Goal: Task Accomplishment & Management: Manage account settings

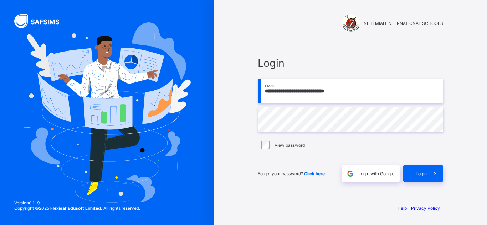
click at [361, 93] on input "**********" at bounding box center [350, 91] width 185 height 25
type input "**********"
click at [420, 171] on span "Login" at bounding box center [420, 173] width 11 height 5
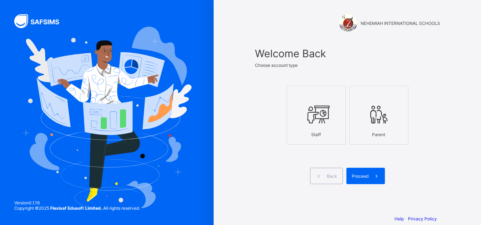
click at [321, 118] on icon at bounding box center [316, 114] width 25 height 21
click at [369, 174] on span "Proceed" at bounding box center [360, 176] width 17 height 5
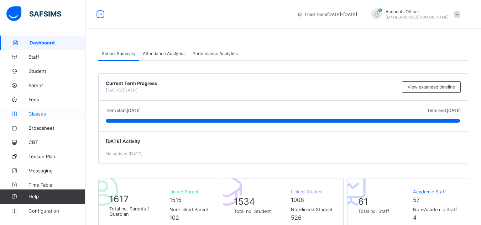
click at [42, 115] on span "Classes" at bounding box center [56, 114] width 57 height 6
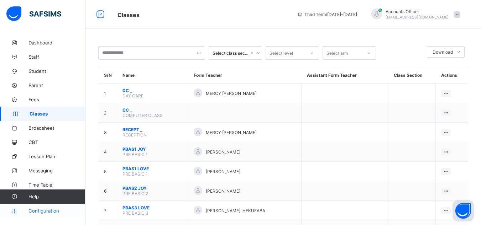
click at [45, 209] on span "Configuration" at bounding box center [56, 211] width 57 height 6
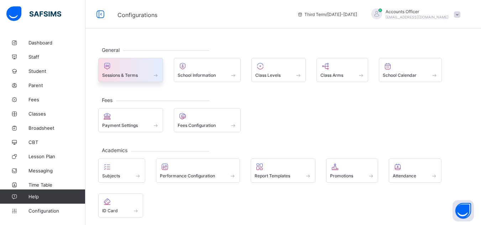
click at [127, 68] on div at bounding box center [130, 66] width 57 height 9
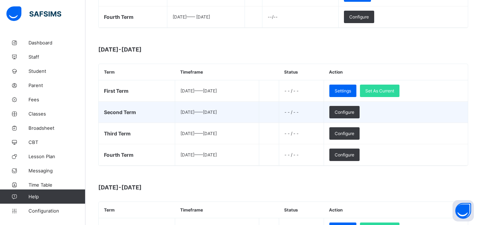
scroll to position [214, 0]
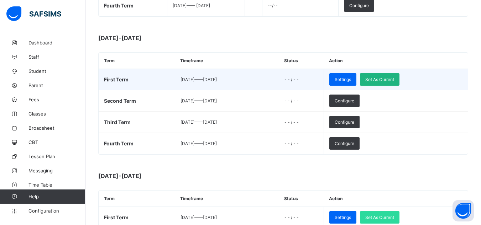
click at [395, 77] on div "Set As Current" at bounding box center [380, 79] width 40 height 12
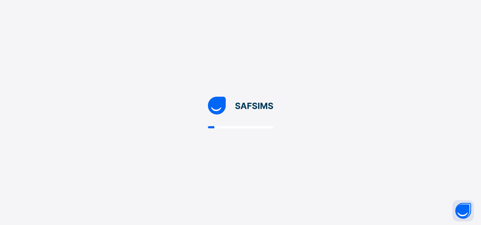
scroll to position [0, 0]
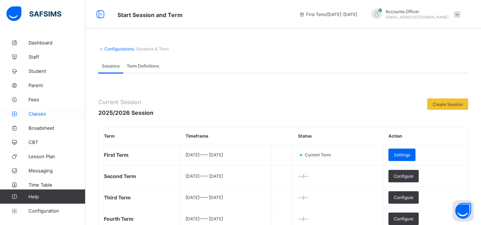
click at [44, 111] on span "Classes" at bounding box center [56, 114] width 57 height 6
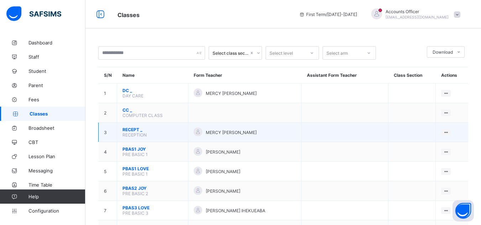
scroll to position [36, 0]
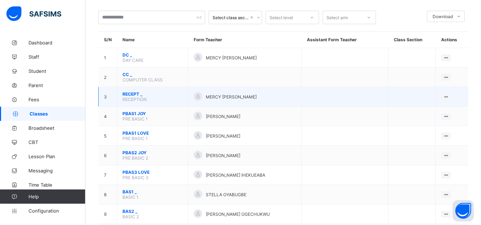
click at [234, 99] on div "MERCY EMEKA" at bounding box center [245, 97] width 102 height 10
click at [140, 94] on span "RECEPT _" at bounding box center [153, 94] width 60 height 5
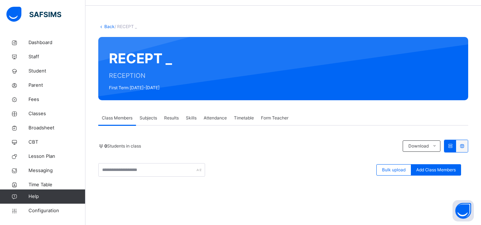
scroll to position [58, 0]
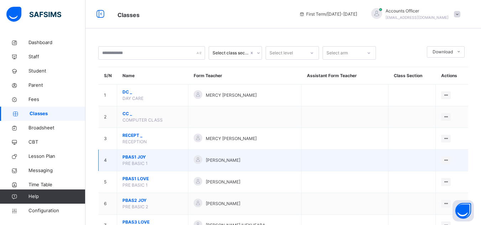
click at [173, 158] on span "PBAS1 JOY" at bounding box center [153, 157] width 60 height 6
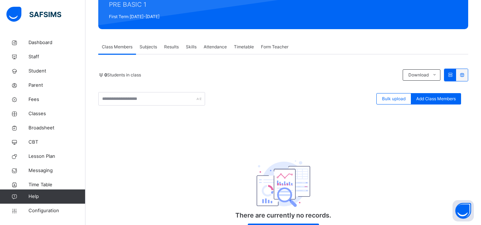
scroll to position [58, 0]
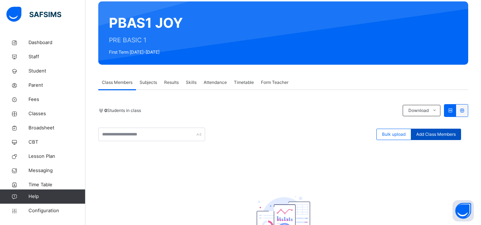
click at [435, 134] on span "Add Class Members" at bounding box center [436, 134] width 40 height 6
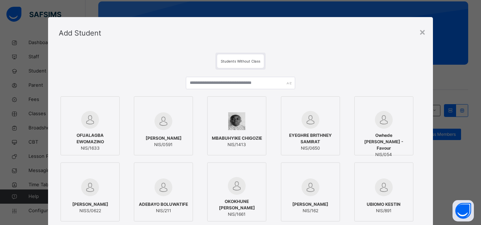
scroll to position [0, 0]
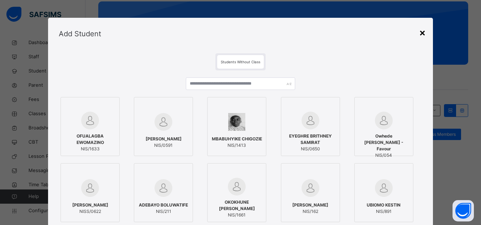
click at [422, 35] on div "×" at bounding box center [422, 32] width 7 height 15
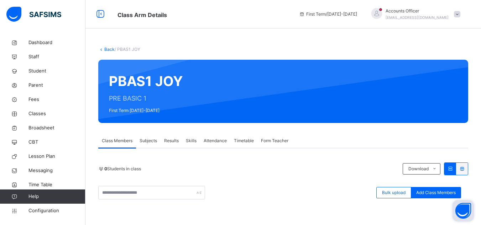
click at [461, 213] on button "Open asap" at bounding box center [463, 211] width 21 height 21
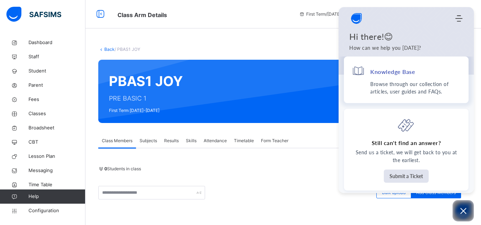
click at [400, 79] on div "Knowledge Base" at bounding box center [406, 72] width 109 height 16
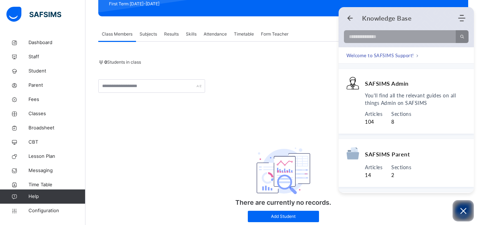
scroll to position [71, 0]
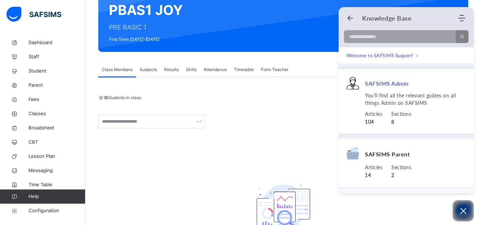
click at [398, 103] on span "You'll find all the relevant guides on all things Admin on SAFSIMS" at bounding box center [415, 99] width 101 height 15
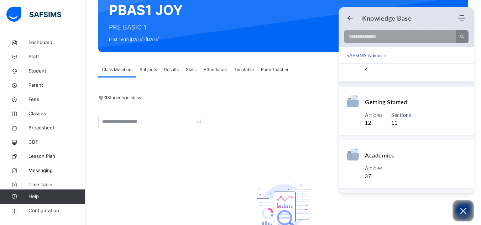
scroll to position [178, 0]
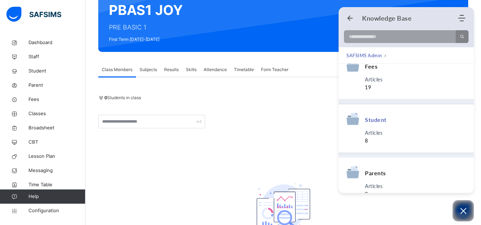
click at [375, 133] on span "Articles" at bounding box center [373, 133] width 17 height 8
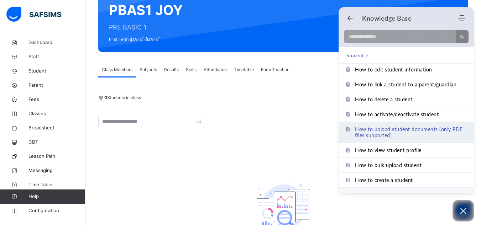
scroll to position [0, 0]
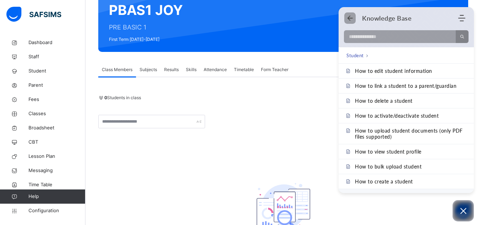
click at [348, 19] on icon "Back" at bounding box center [350, 18] width 7 height 7
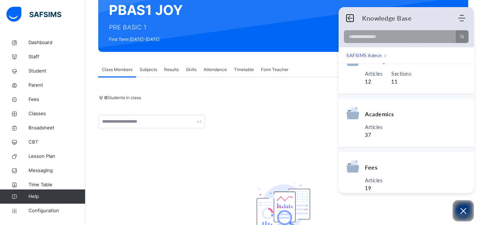
scroll to position [107, 0]
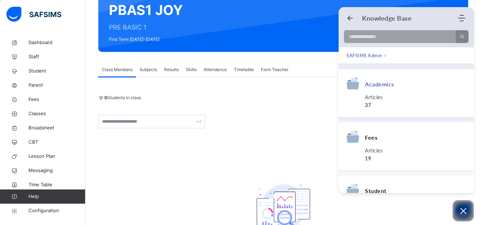
click at [393, 90] on div "Academics" at bounding box center [407, 85] width 120 height 17
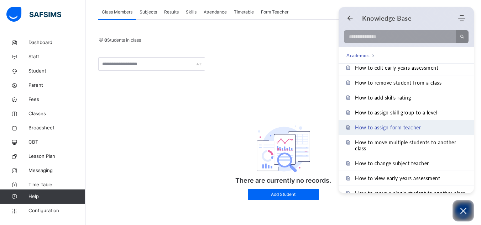
scroll to position [263, 0]
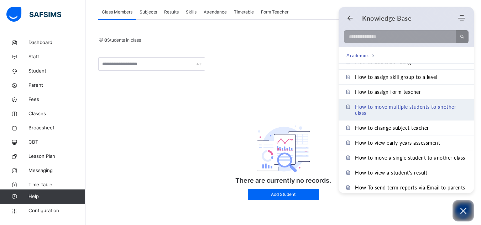
click at [394, 109] on span "How to move multiple students to another class" at bounding box center [410, 110] width 111 height 12
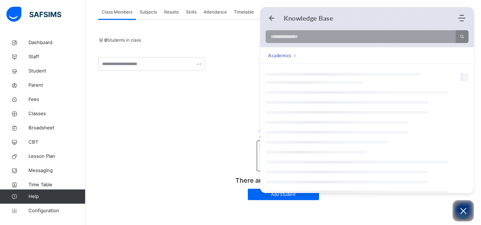
click at [383, 107] on div at bounding box center [367, 192] width 214 height 202
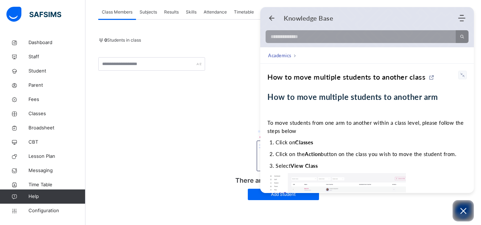
scroll to position [94, 0]
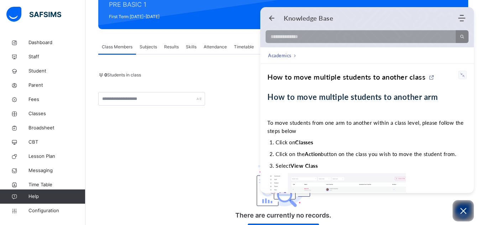
click at [317, 79] on div "How to move multiple students to another class" at bounding box center [347, 77] width 158 height 9
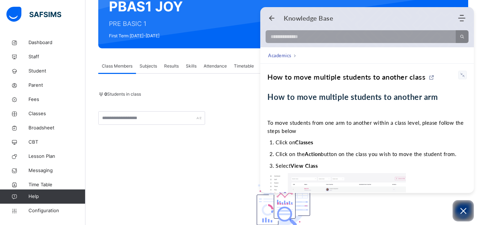
scroll to position [58, 0]
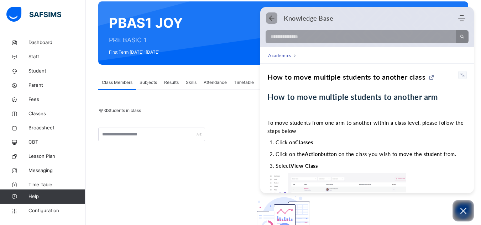
click at [272, 18] on icon "Back" at bounding box center [271, 18] width 7 height 7
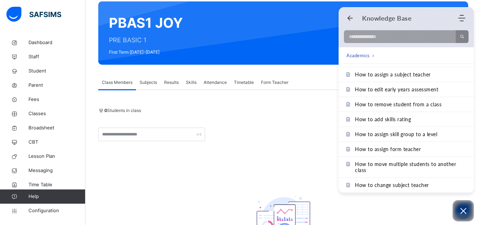
scroll to position [214, 0]
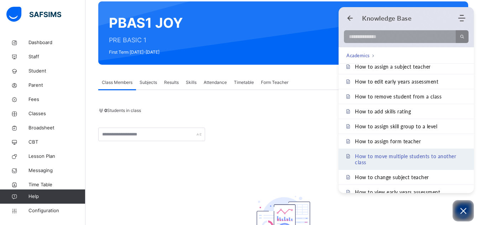
click at [392, 159] on span "How to move multiple students to another class" at bounding box center [410, 160] width 111 height 12
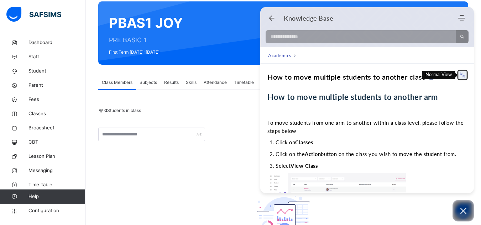
click at [461, 74] on icon at bounding box center [463, 75] width 6 height 6
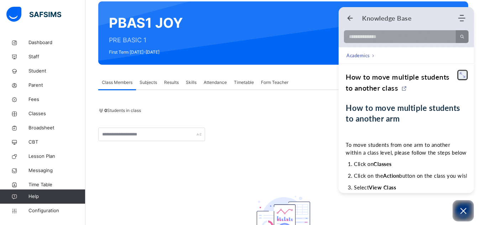
click at [460, 74] on icon at bounding box center [463, 75] width 6 height 6
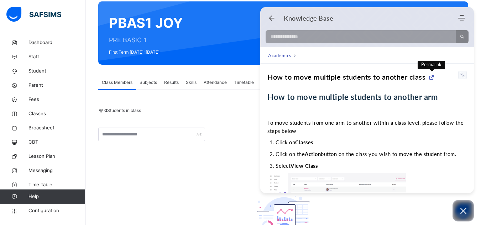
click at [431, 79] on icon at bounding box center [432, 78] width 6 height 6
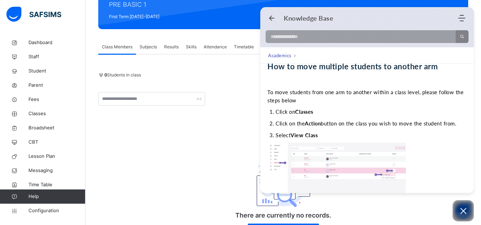
scroll to position [0, 0]
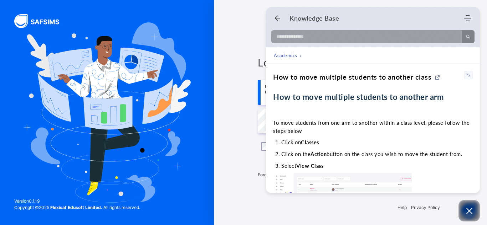
type input "**********"
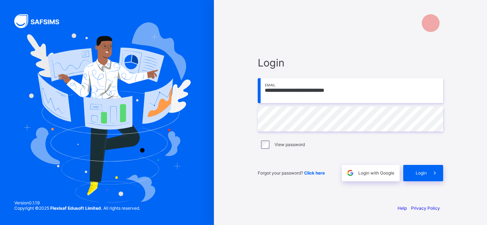
click at [366, 94] on input "**********" at bounding box center [350, 90] width 185 height 25
type input "**********"
click at [423, 174] on span "Login" at bounding box center [420, 173] width 11 height 5
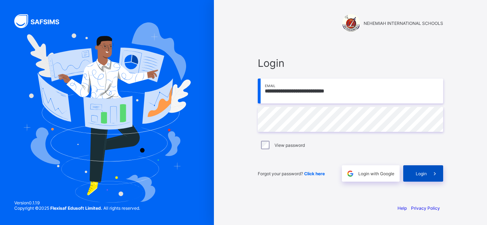
click at [428, 170] on span at bounding box center [434, 174] width 16 height 16
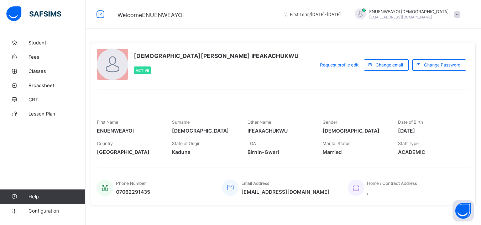
click at [461, 14] on span at bounding box center [457, 14] width 6 height 6
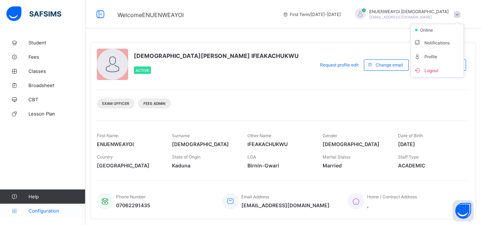
click at [55, 211] on span "Configuration" at bounding box center [56, 211] width 57 height 6
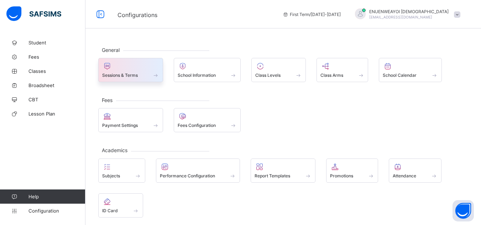
click at [132, 73] on span "Sessions & Terms" at bounding box center [120, 75] width 36 height 5
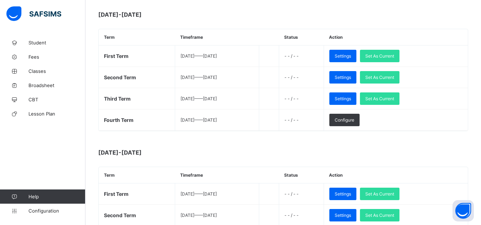
scroll to position [249, 0]
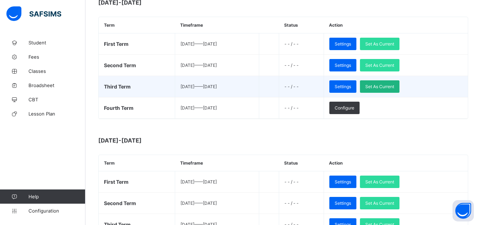
click at [400, 84] on div "Set As Current" at bounding box center [380, 87] width 40 height 12
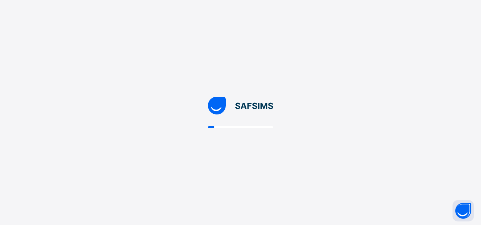
scroll to position [0, 0]
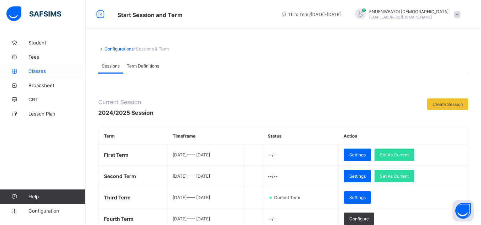
click at [40, 71] on span "Classes" at bounding box center [56, 71] width 57 height 6
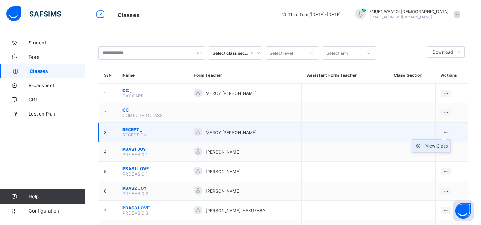
click at [437, 145] on div "View Class" at bounding box center [437, 146] width 22 height 7
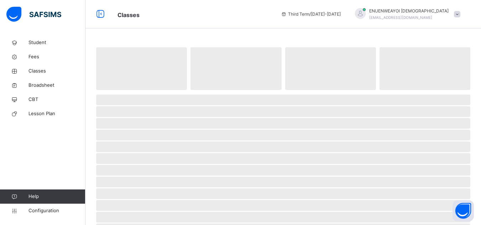
click at [437, 145] on span "‌" at bounding box center [283, 147] width 374 height 11
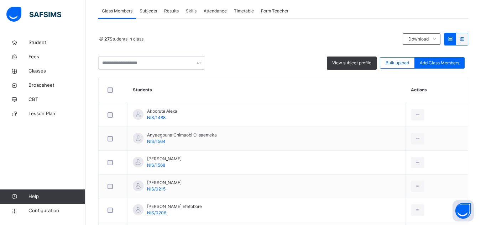
scroll to position [142, 0]
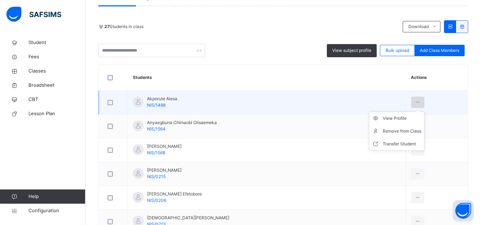
click at [415, 103] on icon at bounding box center [418, 102] width 6 height 6
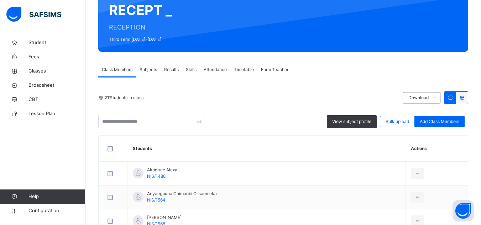
scroll to position [107, 0]
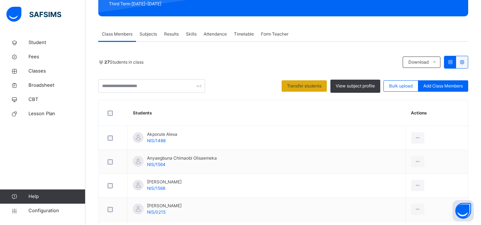
click at [294, 86] on span "Transfer students" at bounding box center [304, 86] width 35 height 6
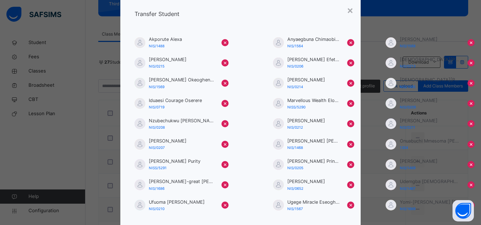
scroll to position [0, 0]
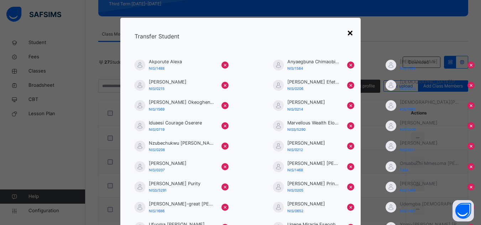
click at [349, 32] on div "×" at bounding box center [350, 32] width 7 height 15
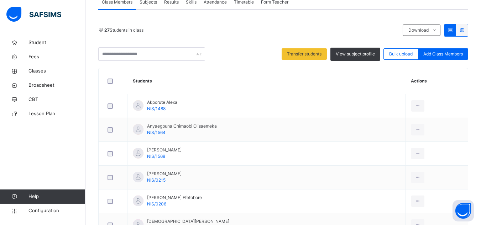
scroll to position [121, 0]
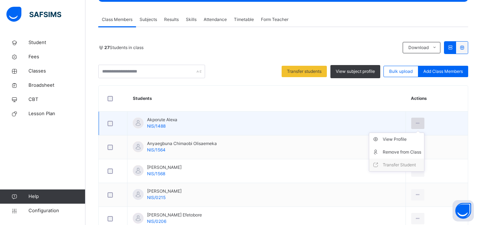
click at [415, 121] on icon at bounding box center [418, 123] width 6 height 6
click at [400, 149] on div "Remove from Class" at bounding box center [402, 152] width 38 height 7
click at [0, 0] on div "× Remove Student From Class This action would delete from the class. Are you su…" at bounding box center [0, 0] width 0 height 0
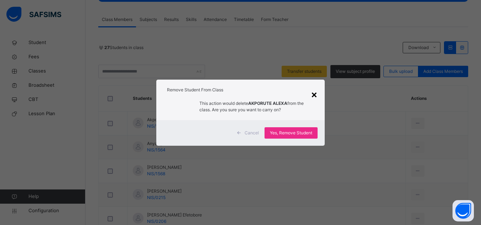
click at [317, 94] on div "×" at bounding box center [314, 94] width 7 height 15
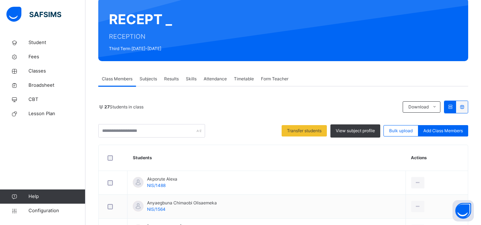
scroll to position [86, 0]
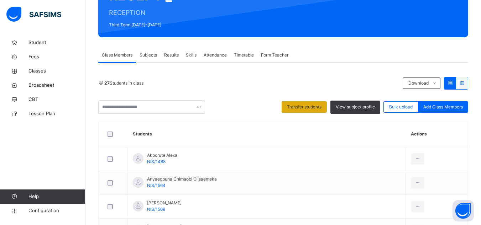
click at [315, 106] on span "Transfer students" at bounding box center [304, 107] width 35 height 6
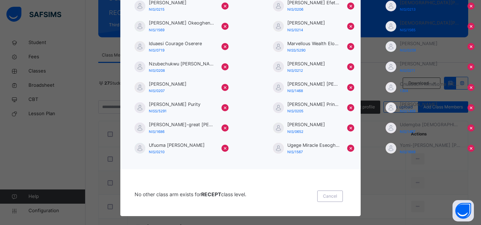
scroll to position [88, 0]
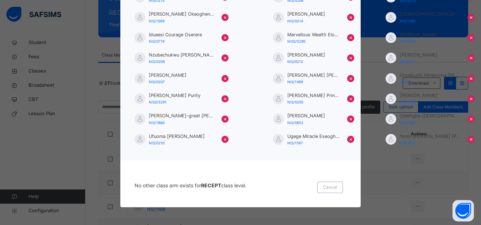
click at [173, 175] on div "No other class arm exists for RECEPT class level. Cancel" at bounding box center [240, 184] width 241 height 47
click at [331, 186] on span "Cancel" at bounding box center [330, 188] width 14 height 6
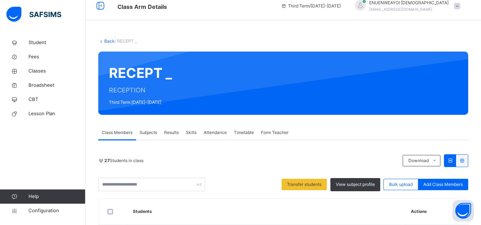
scroll to position [36, 0]
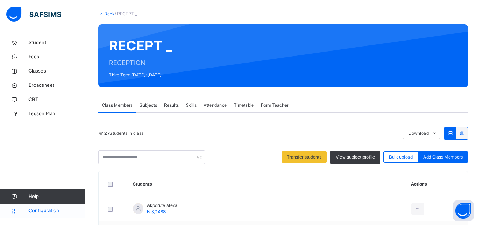
click at [49, 209] on span "Configuration" at bounding box center [56, 211] width 57 height 7
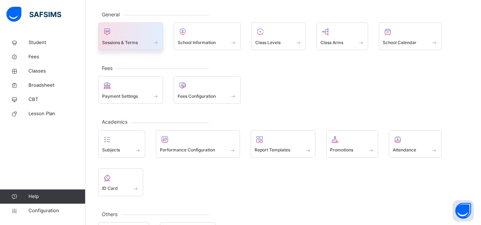
click at [134, 35] on div at bounding box center [130, 31] width 57 height 11
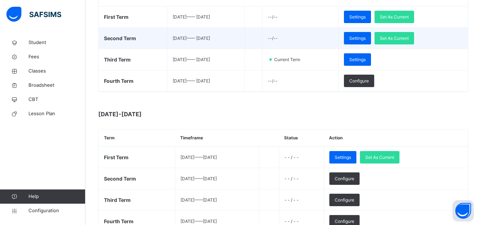
scroll to position [178, 0]
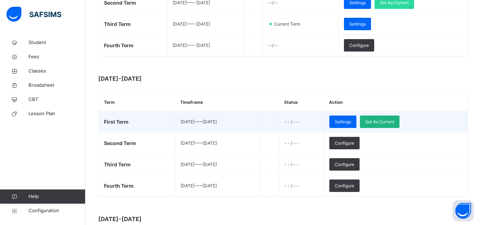
click at [394, 122] on span "Set As Current" at bounding box center [379, 122] width 29 height 6
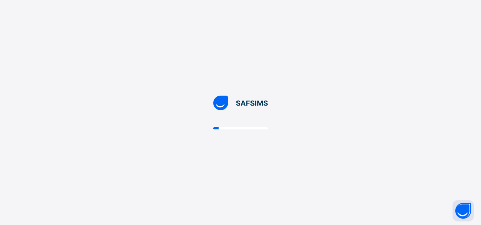
scroll to position [0, 0]
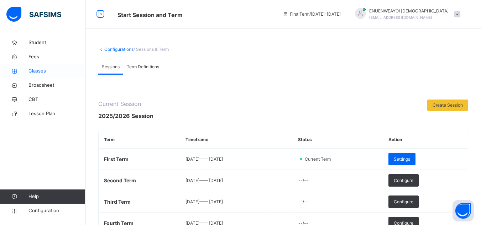
click at [44, 69] on span "Classes" at bounding box center [56, 71] width 57 height 7
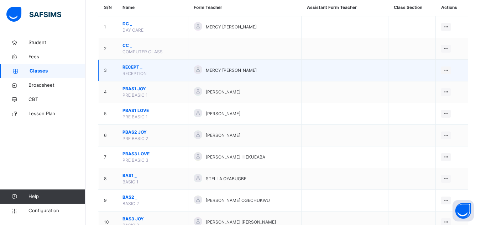
scroll to position [71, 0]
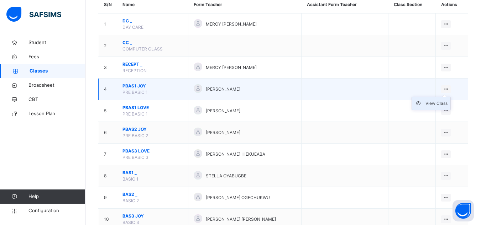
click at [442, 104] on div "View Class" at bounding box center [437, 103] width 22 height 7
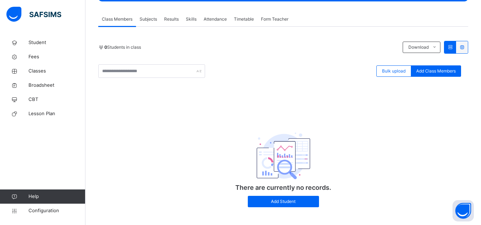
scroll to position [130, 0]
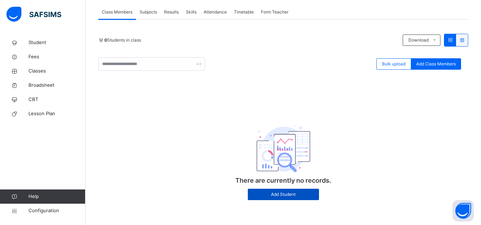
click at [282, 194] on span "Add Student" at bounding box center [283, 195] width 61 height 6
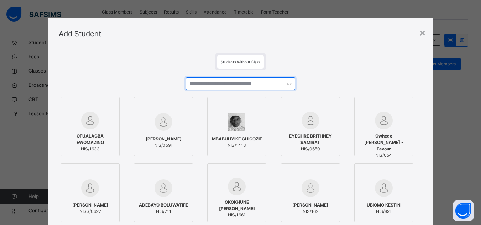
click at [270, 82] on input "text" at bounding box center [240, 84] width 109 height 12
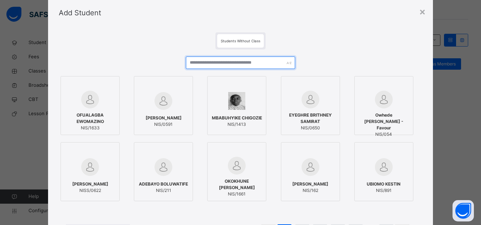
scroll to position [0, 0]
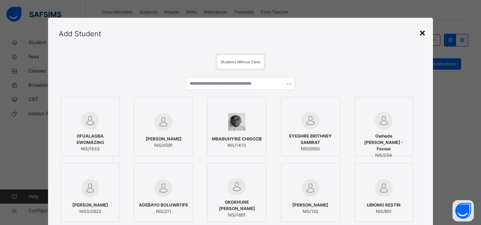
click at [421, 32] on div "×" at bounding box center [422, 32] width 7 height 15
click at [421, 32] on div "0 Students in class Download Pdf Report Excel Report Bulk upload Add Class Memb…" at bounding box center [283, 114] width 370 height 188
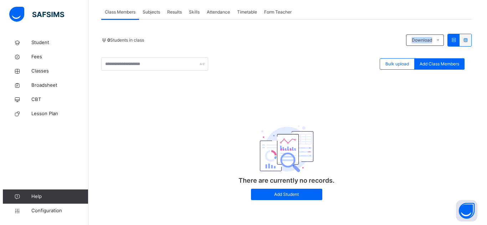
scroll to position [94, 0]
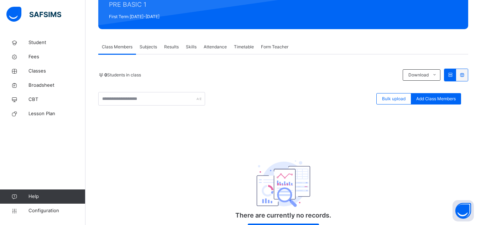
click at [307, 119] on div "0 Students in class Download Pdf Report Excel Report Bulk upload Add Class Memb…" at bounding box center [283, 156] width 370 height 174
click at [392, 97] on span "Bulk upload" at bounding box center [394, 99] width 24 height 6
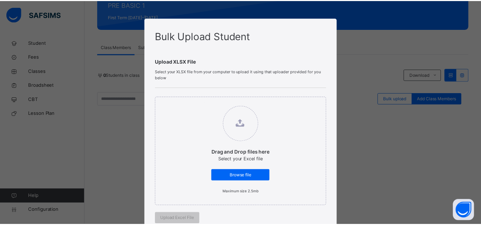
scroll to position [197, 0]
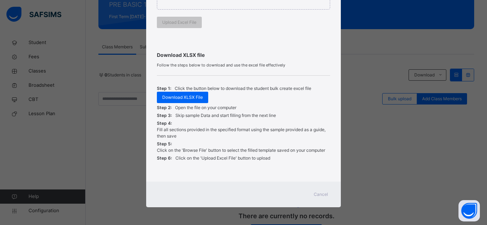
click at [318, 196] on span "Cancel" at bounding box center [320, 195] width 14 height 6
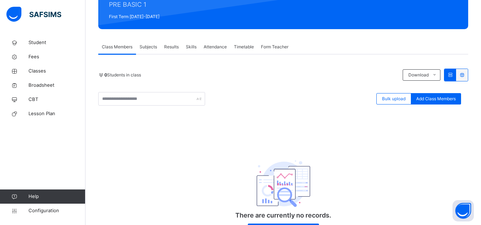
scroll to position [130, 0]
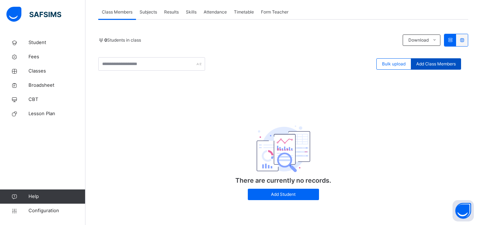
click at [444, 59] on div "Add Class Members" at bounding box center [436, 63] width 50 height 11
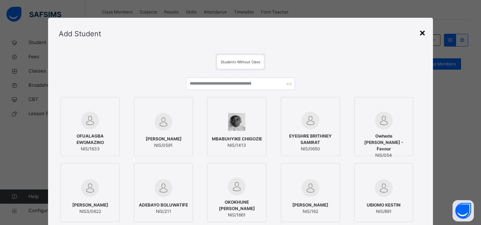
click at [421, 34] on div "×" at bounding box center [422, 32] width 7 height 15
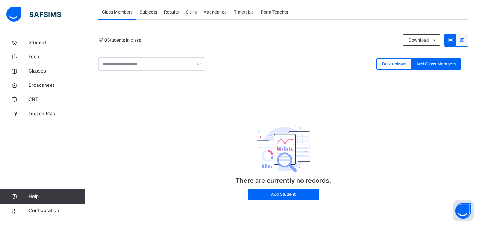
click at [150, 12] on span "Subjects" at bounding box center [148, 12] width 17 height 6
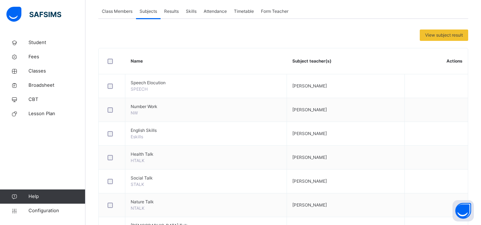
click at [176, 10] on span "Results" at bounding box center [171, 11] width 15 height 6
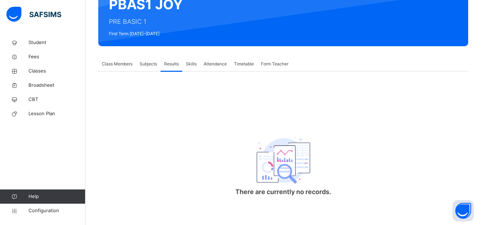
scroll to position [78, 0]
click at [194, 61] on span "Skills" at bounding box center [191, 64] width 11 height 6
click at [215, 61] on span "Attendance" at bounding box center [215, 64] width 23 height 6
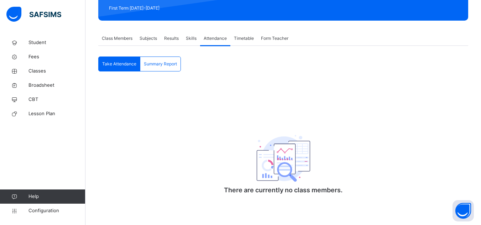
click at [245, 40] on span "Timetable" at bounding box center [244, 38] width 20 height 6
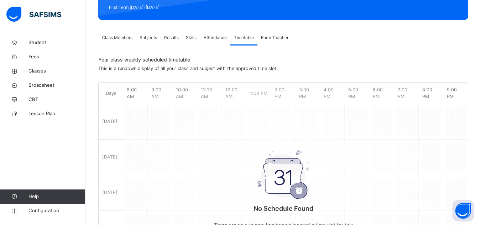
scroll to position [130, 0]
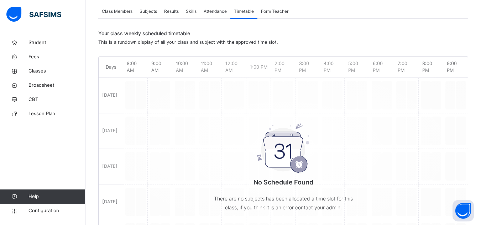
click at [118, 12] on span "Class Members" at bounding box center [117, 11] width 31 height 6
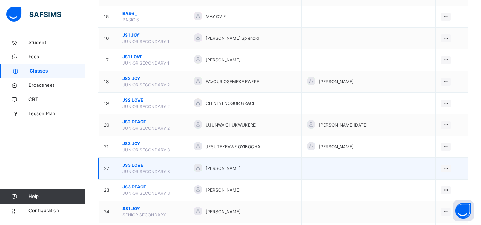
scroll to position [392, 0]
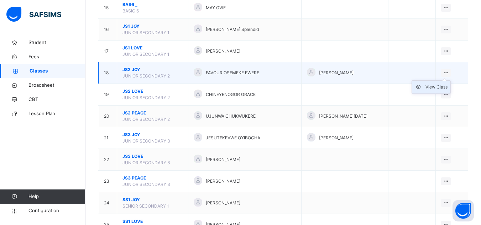
click at [447, 85] on div "View Class" at bounding box center [437, 87] width 22 height 7
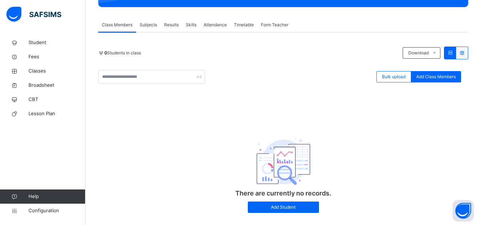
scroll to position [130, 0]
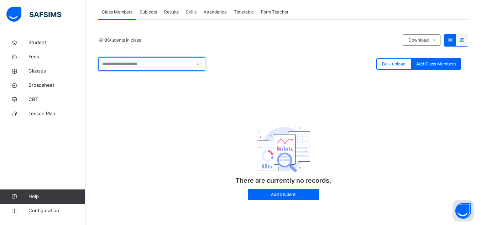
click at [150, 62] on input "text" at bounding box center [151, 64] width 107 height 14
click at [395, 122] on div "There are currently no records. Add Student" at bounding box center [283, 157] width 370 height 102
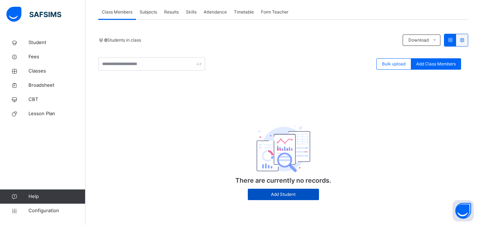
click at [288, 197] on span "Add Student" at bounding box center [283, 195] width 61 height 6
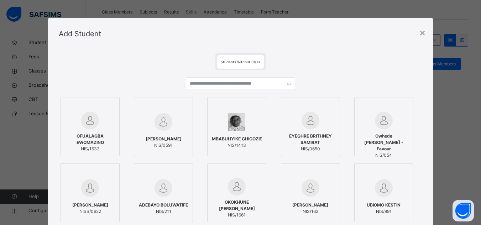
click at [250, 63] on span "Students Without Class" at bounding box center [241, 62] width 40 height 4
click at [245, 84] on input "text" at bounding box center [240, 84] width 109 height 12
click at [247, 60] on span "Students Without Class" at bounding box center [241, 62] width 40 height 4
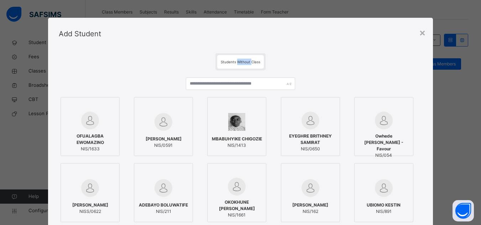
click at [247, 60] on span "Students Without Class" at bounding box center [241, 62] width 40 height 4
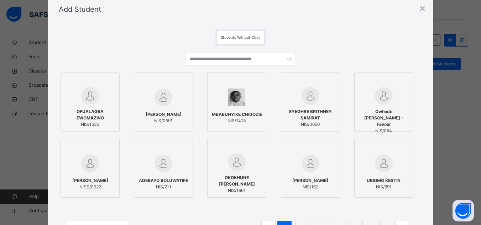
scroll to position [0, 0]
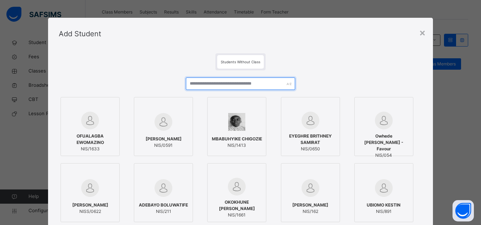
click at [202, 83] on input "text" at bounding box center [240, 84] width 109 height 12
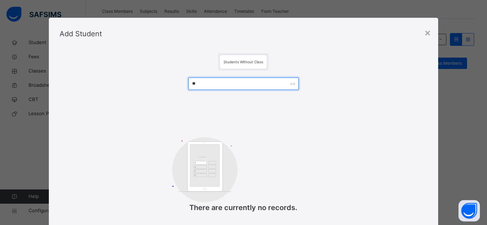
type input "*"
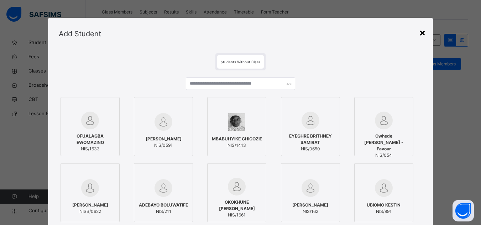
click at [425, 32] on div "×" at bounding box center [422, 32] width 7 height 15
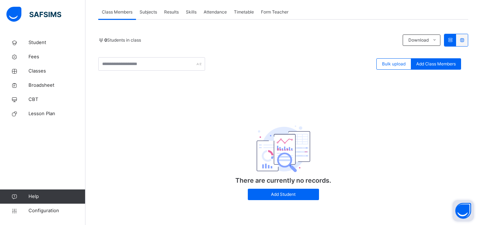
click at [462, 210] on button "Open asap" at bounding box center [463, 211] width 21 height 21
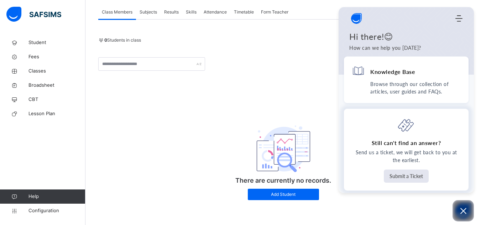
click at [406, 176] on button "Submit a Ticket" at bounding box center [406, 176] width 45 height 13
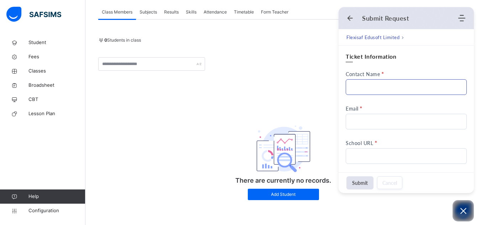
click at [383, 83] on input "Contact Name" at bounding box center [406, 87] width 121 height 16
type input "**********"
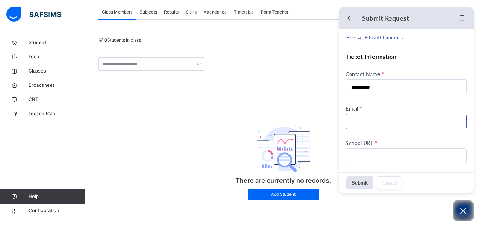
click at [381, 127] on input "Email" at bounding box center [406, 122] width 121 height 16
type input "**********"
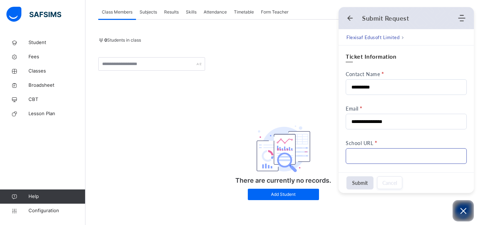
click at [364, 155] on input "School URL" at bounding box center [406, 157] width 121 height 16
type input "**********"
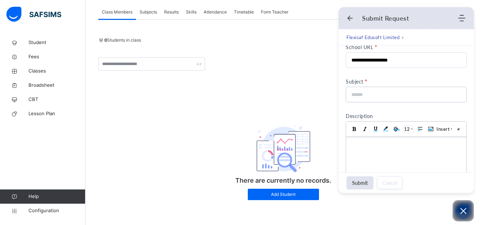
scroll to position [107, 0]
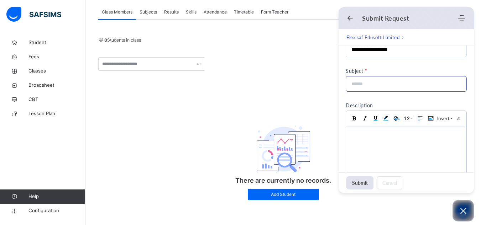
click at [398, 86] on input at bounding box center [404, 84] width 105 height 15
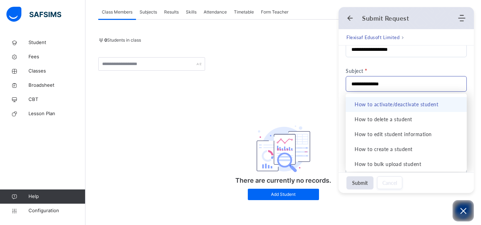
click at [420, 83] on input "**********" at bounding box center [404, 84] width 105 height 15
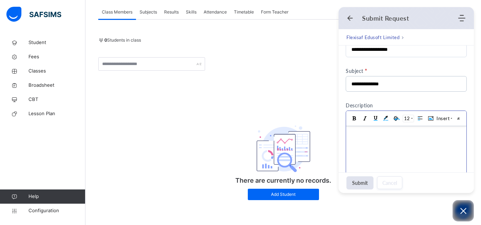
type input "**********"
click at [369, 141] on body at bounding box center [406, 165] width 120 height 78
click at [363, 180] on button "Submit" at bounding box center [360, 183] width 27 height 13
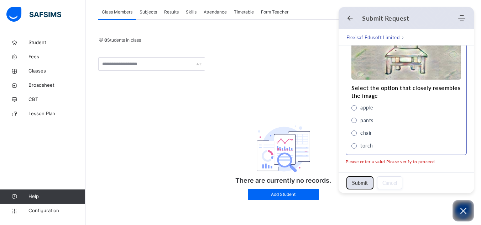
scroll to position [386, 0]
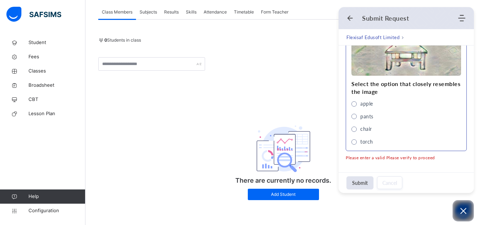
click at [354, 128] on span "chair" at bounding box center [354, 129] width 5 height 5
click at [361, 182] on button "Submit" at bounding box center [360, 183] width 27 height 13
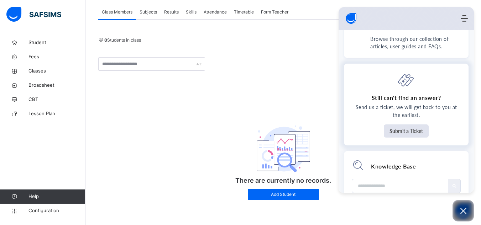
scroll to position [0, 0]
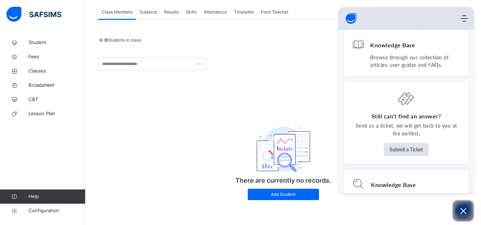
click at [460, 208] on icon "Open asap" at bounding box center [463, 211] width 9 height 9
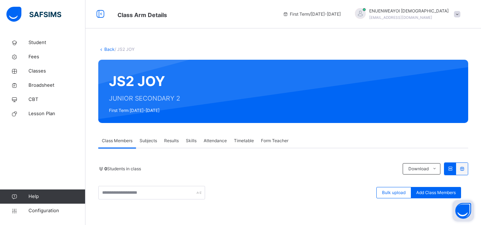
click at [459, 12] on div at bounding box center [457, 14] width 6 height 6
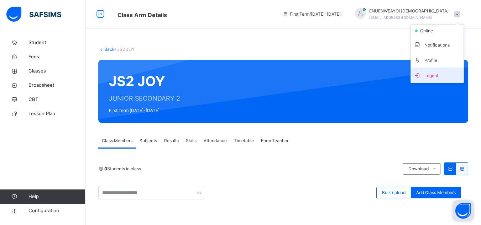
click at [443, 75] on span "Logout" at bounding box center [437, 76] width 47 height 10
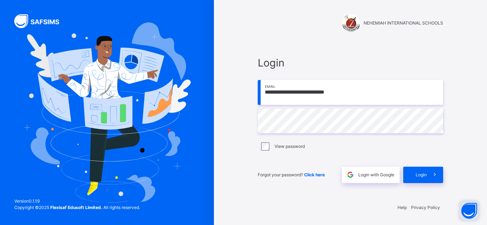
click at [360, 94] on input "**********" at bounding box center [350, 92] width 185 height 25
type input "**********"
click at [420, 178] on span "Login" at bounding box center [420, 175] width 11 height 6
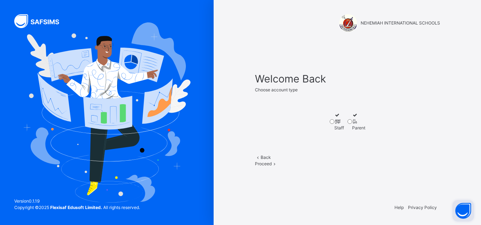
click at [334, 131] on div "Staff" at bounding box center [339, 128] width 10 height 6
click at [278, 167] on span at bounding box center [275, 163] width 6 height 5
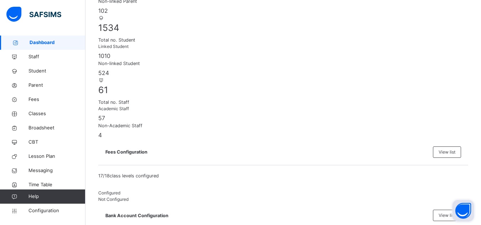
scroll to position [178, 0]
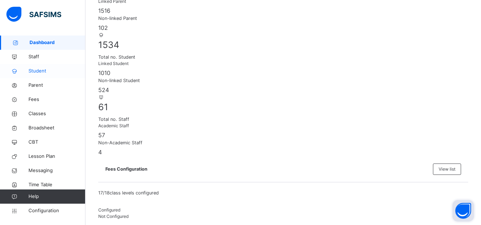
click at [41, 69] on span "Student" at bounding box center [56, 71] width 57 height 7
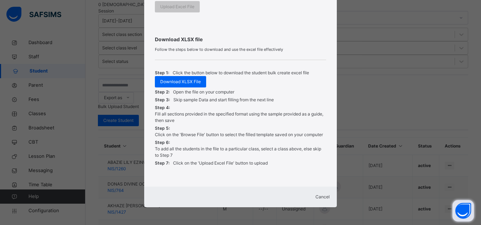
scroll to position [252, 0]
click at [316, 194] on span "Cancel" at bounding box center [323, 196] width 14 height 5
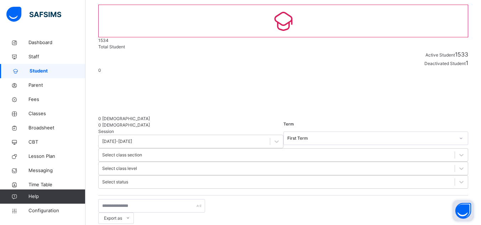
scroll to position [22, 0]
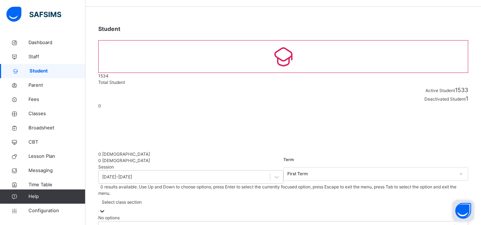
click at [142, 199] on div "Select class section" at bounding box center [122, 202] width 40 height 6
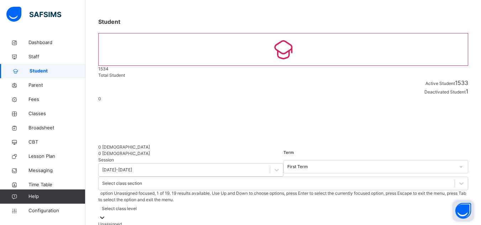
click at [299, 203] on div "Select class level" at bounding box center [283, 212] width 370 height 18
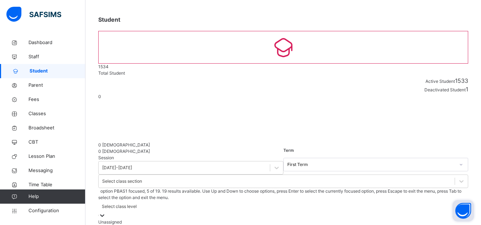
scroll to position [123, 0]
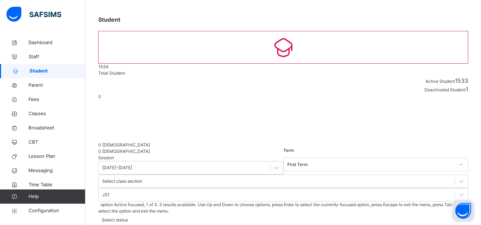
click at [128, 217] on div "Select status" at bounding box center [115, 220] width 26 height 6
click at [142, 178] on div "Select class section" at bounding box center [122, 181] width 40 height 6
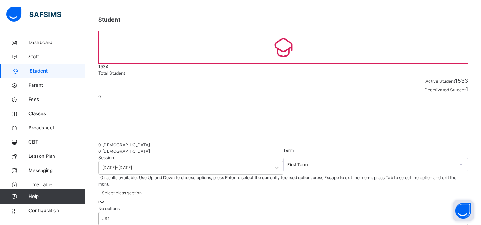
click at [110, 216] on div "JS1" at bounding box center [105, 219] width 7 height 6
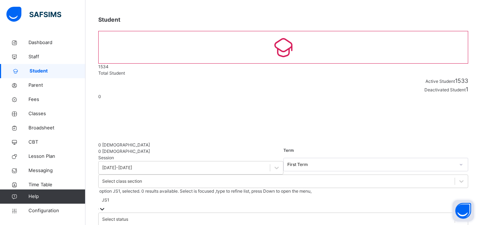
click at [109, 197] on div "JS1" at bounding box center [105, 200] width 7 height 6
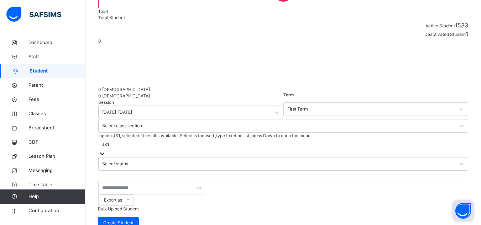
scroll to position [122, 0]
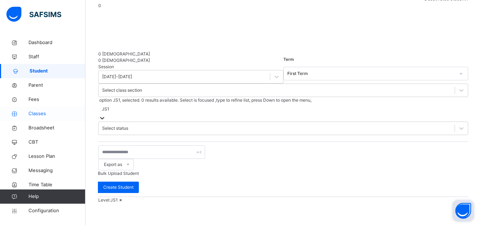
click at [37, 110] on link "Classes" at bounding box center [42, 114] width 85 height 14
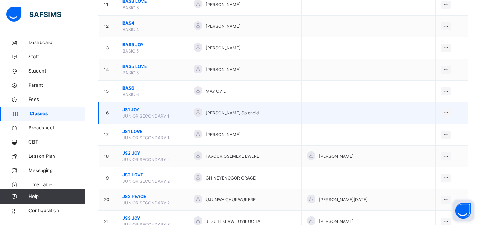
scroll to position [321, 0]
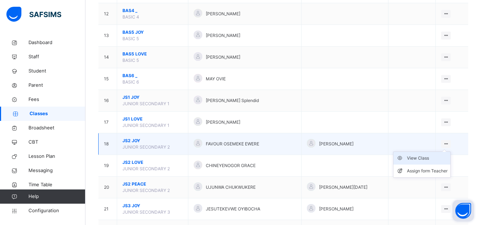
click at [444, 159] on div "View Class" at bounding box center [427, 158] width 41 height 7
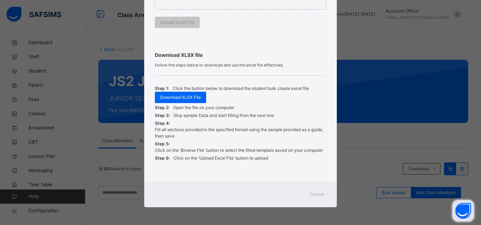
scroll to position [36, 0]
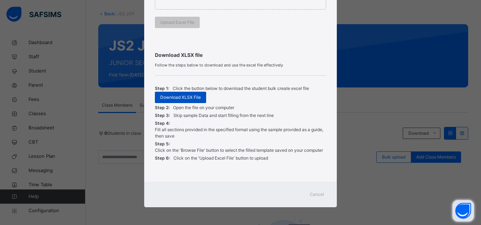
click at [187, 98] on span "Download XLSX File" at bounding box center [180, 97] width 41 height 6
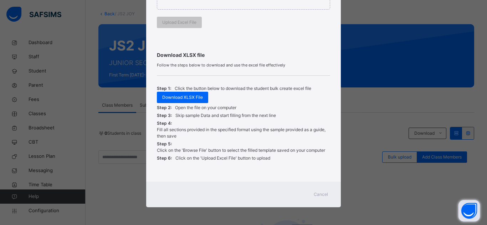
click at [322, 196] on span "Cancel" at bounding box center [320, 195] width 14 height 6
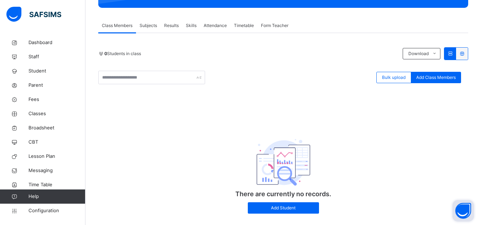
scroll to position [130, 0]
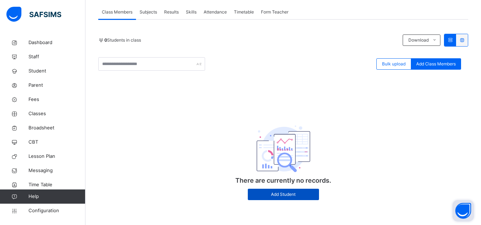
click at [286, 194] on span "Add Student" at bounding box center [283, 195] width 61 height 6
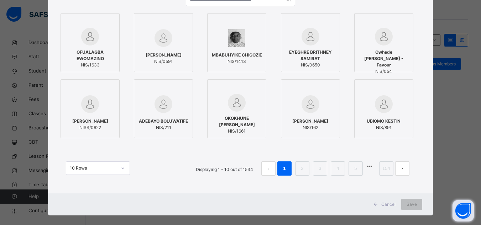
scroll to position [92, 0]
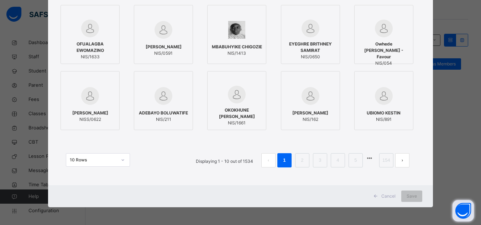
click at [393, 198] on span "Cancel" at bounding box center [388, 196] width 14 height 6
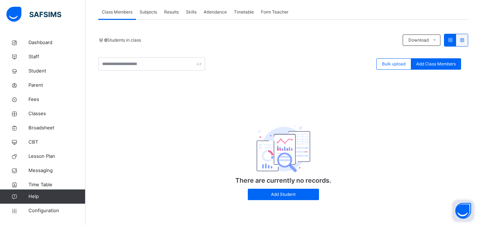
scroll to position [130, 0]
click at [398, 63] on span "Bulk upload" at bounding box center [394, 64] width 24 height 6
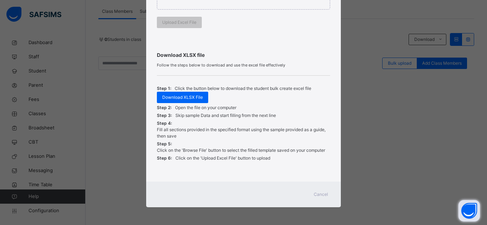
click at [316, 196] on span "Cancel" at bounding box center [320, 195] width 14 height 6
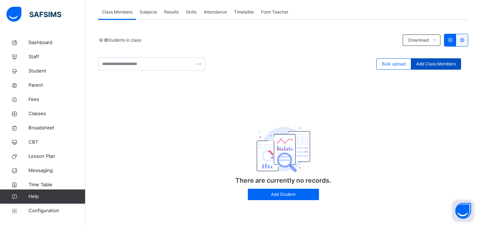
click at [439, 64] on span "Add Class Members" at bounding box center [436, 64] width 40 height 6
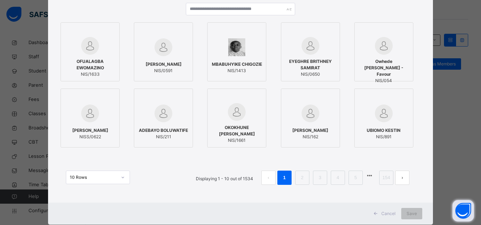
scroll to position [92, 0]
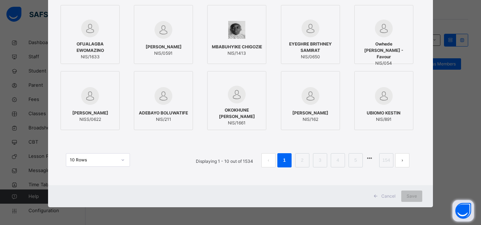
click at [388, 195] on span "Cancel" at bounding box center [388, 196] width 14 height 6
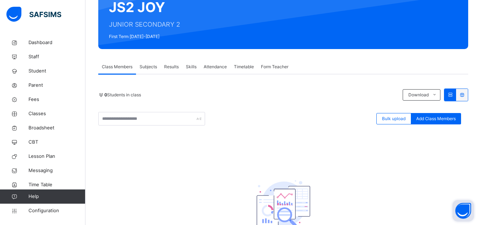
scroll to position [58, 0]
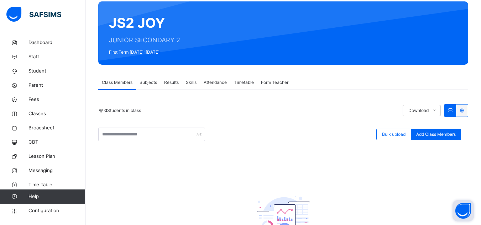
click at [464, 111] on div at bounding box center [462, 111] width 12 height 12
click at [453, 110] on icon at bounding box center [450, 110] width 6 height 5
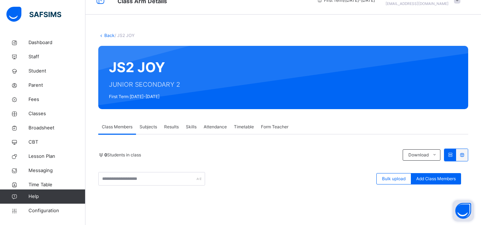
scroll to position [0, 0]
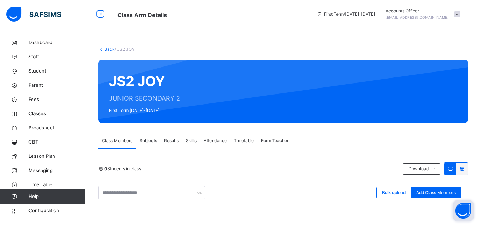
click at [462, 214] on button "Open asap" at bounding box center [463, 211] width 21 height 21
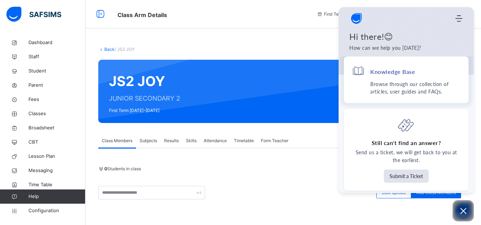
click at [392, 76] on h4 "Knowledge Base" at bounding box center [392, 71] width 45 height 7
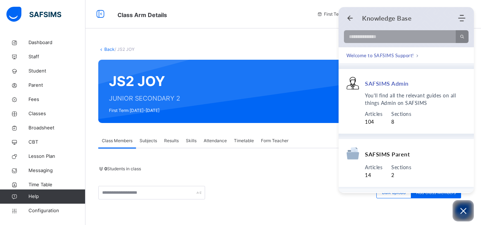
click at [400, 88] on div "SAFSIMS Admin" at bounding box center [407, 84] width 120 height 15
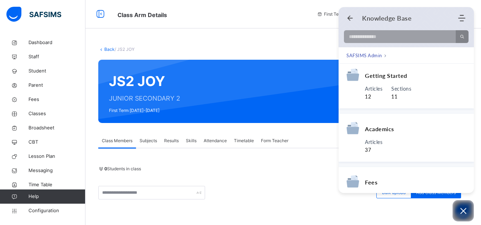
scroll to position [71, 0]
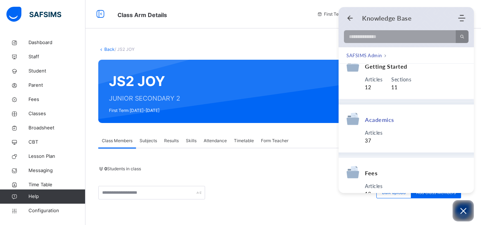
click at [391, 131] on div "Articles 37" at bounding box center [415, 137] width 101 height 16
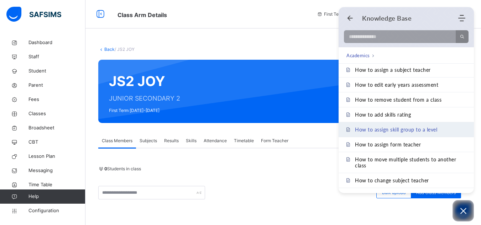
scroll to position [246, 0]
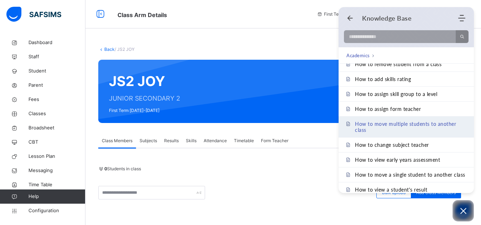
click at [410, 126] on span "How to move multiple students to another class" at bounding box center [410, 127] width 111 height 12
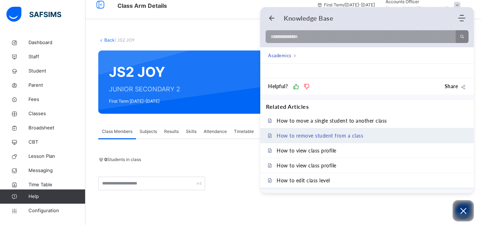
scroll to position [0, 0]
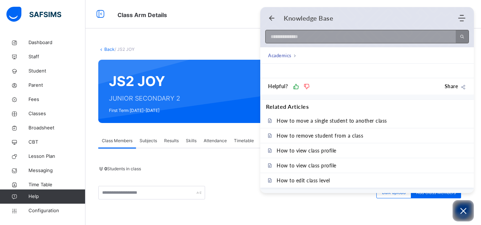
click at [335, 38] on input at bounding box center [359, 36] width 186 height 13
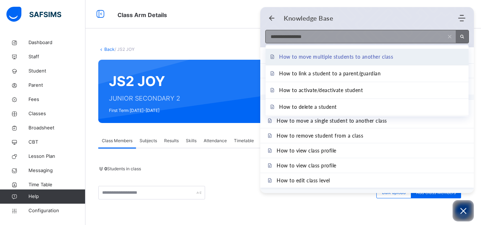
type input "**********"
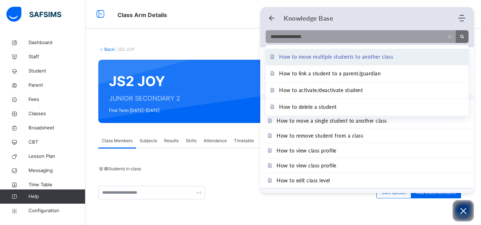
click at [332, 57] on span "How to move multiple students to another class" at bounding box center [336, 57] width 114 height 8
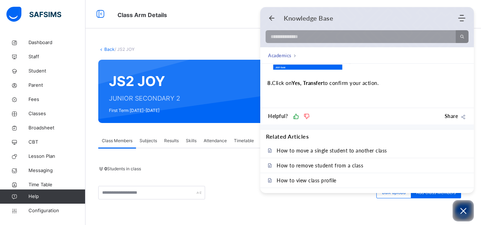
scroll to position [388, 0]
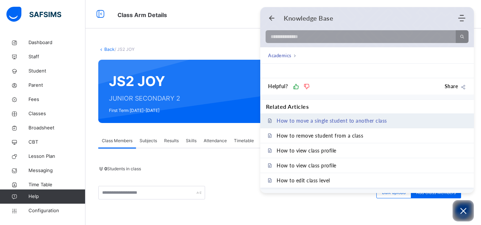
click at [329, 120] on span "How to move a single student to another class" at bounding box center [332, 121] width 110 height 6
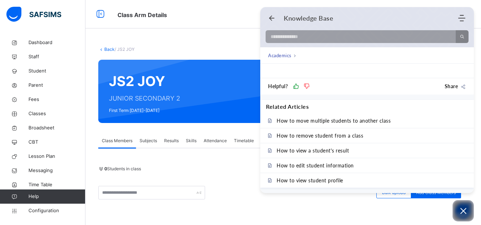
scroll to position [605, 0]
click at [465, 214] on icon "Open asap" at bounding box center [463, 211] width 9 height 9
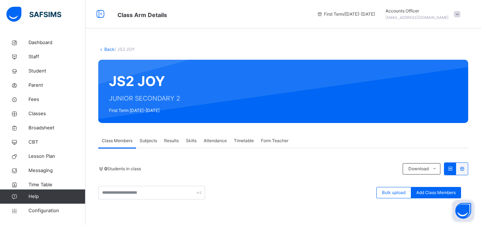
scroll to position [36, 0]
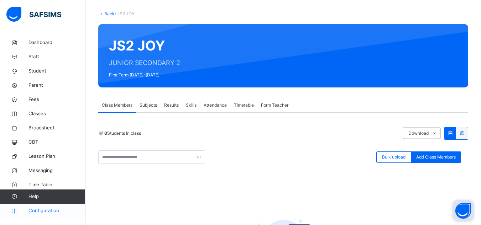
click at [42, 212] on span "Configuration" at bounding box center [56, 211] width 57 height 7
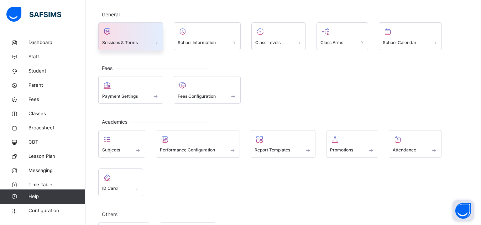
click at [134, 36] on div at bounding box center [130, 31] width 57 height 11
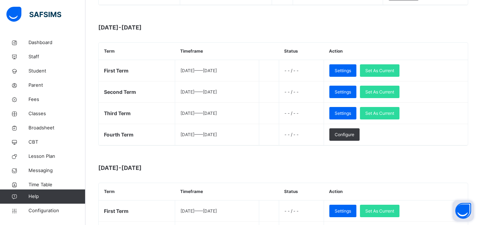
scroll to position [249, 0]
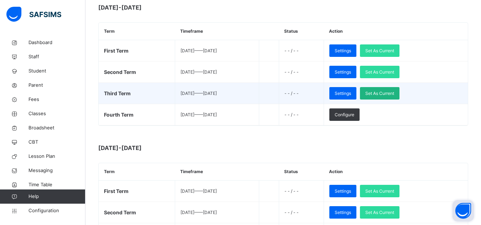
click at [394, 91] on span "Set As Current" at bounding box center [379, 93] width 29 height 6
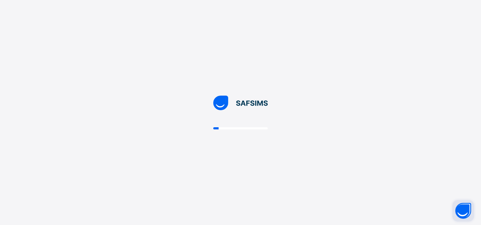
scroll to position [0, 0]
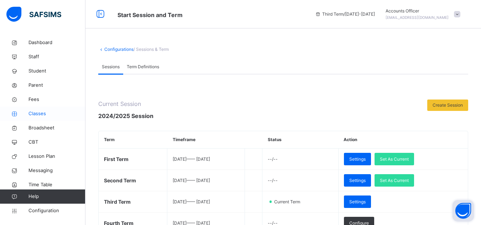
click at [47, 114] on span "Classes" at bounding box center [56, 113] width 57 height 7
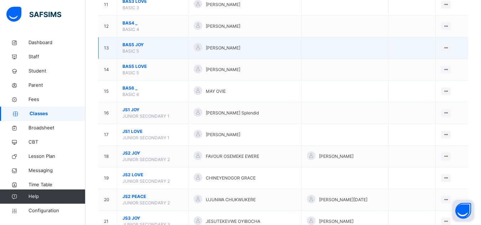
scroll to position [321, 0]
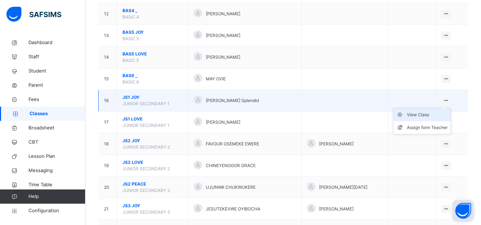
click at [434, 116] on div "View Class" at bounding box center [427, 114] width 41 height 7
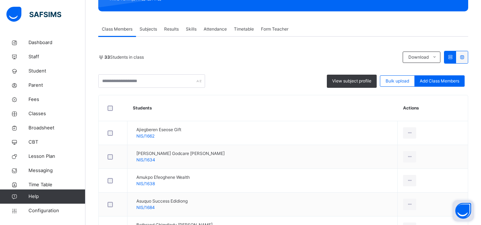
scroll to position [142, 0]
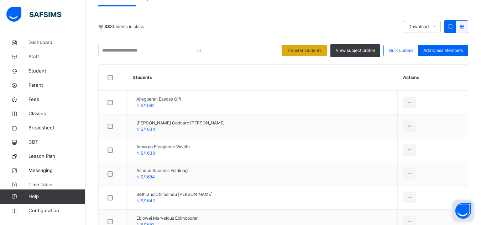
click at [310, 49] on span "Transfer students" at bounding box center [304, 50] width 35 height 6
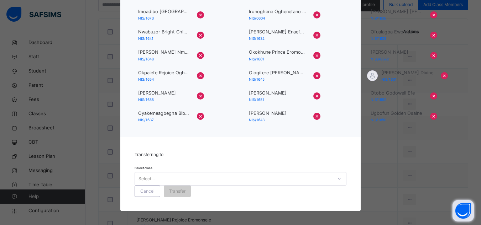
scroll to position [214, 0]
click at [337, 182] on icon at bounding box center [339, 179] width 4 height 7
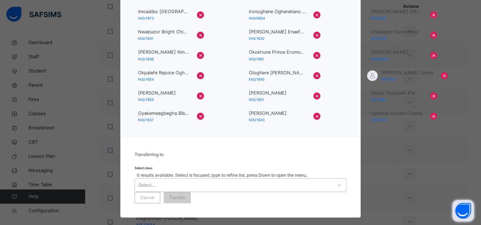
click at [337, 182] on icon at bounding box center [339, 185] width 4 height 7
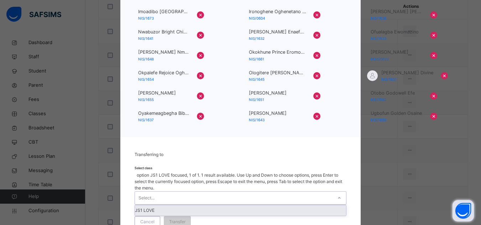
click at [337, 195] on icon at bounding box center [339, 198] width 4 height 7
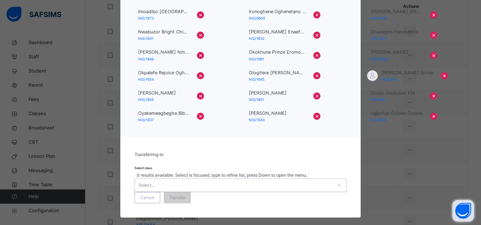
click at [337, 182] on icon at bounding box center [339, 185] width 4 height 7
click at [155, 195] on span "Cancel" at bounding box center [147, 198] width 14 height 6
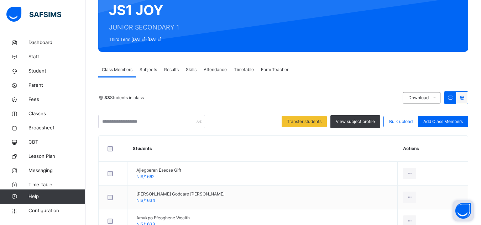
scroll to position [107, 0]
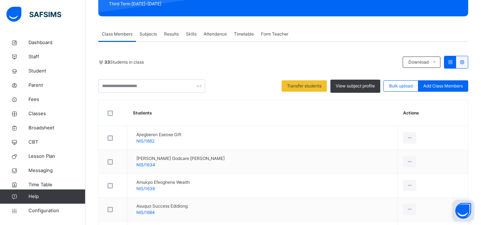
click at [425, 113] on th "Actions" at bounding box center [433, 113] width 70 height 26
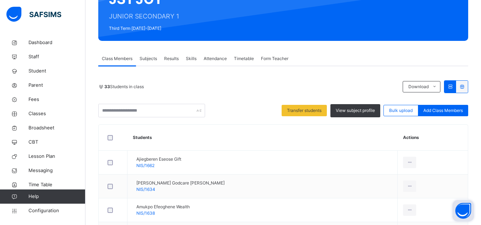
scroll to position [71, 0]
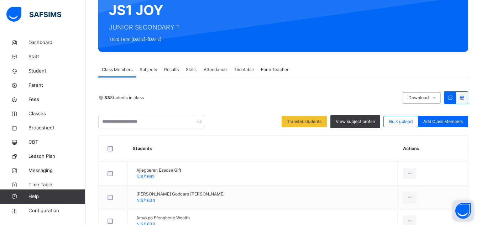
click at [453, 97] on icon at bounding box center [450, 97] width 6 height 5
click at [420, 123] on li "Excel Report" at bounding box center [418, 126] width 31 height 12
click at [468, 97] on div at bounding box center [462, 98] width 12 height 12
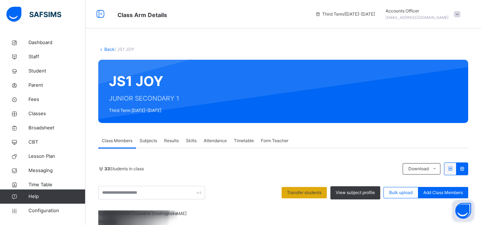
scroll to position [94, 0]
click at [324, 200] on div at bounding box center [283, 200] width 370 height 0
click at [472, 10] on div at bounding box center [475, 7] width 6 height 6
click at [453, 166] on icon at bounding box center [450, 168] width 6 height 5
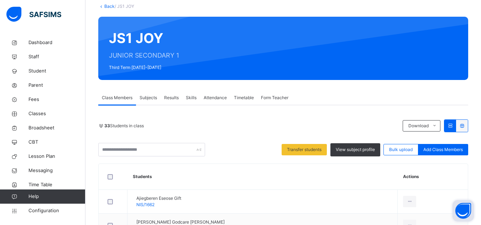
scroll to position [36, 0]
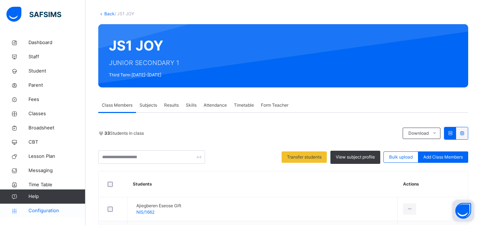
click at [42, 211] on span "Configuration" at bounding box center [56, 211] width 57 height 7
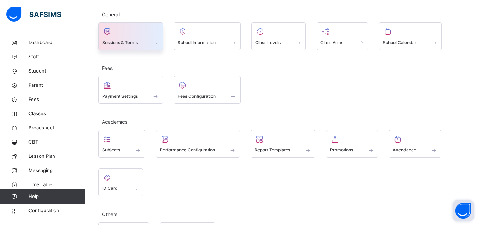
click at [139, 42] on div "Sessions & Terms" at bounding box center [130, 42] width 57 height 7
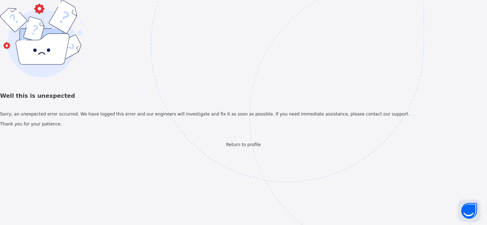
click at [248, 147] on span "Return to profile" at bounding box center [243, 144] width 35 height 5
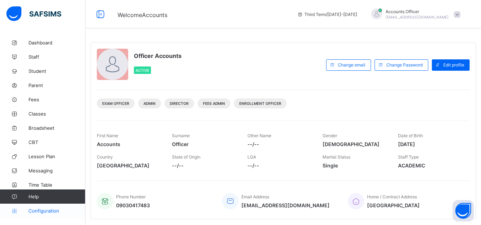
click at [59, 207] on link "Configuration" at bounding box center [42, 211] width 85 height 14
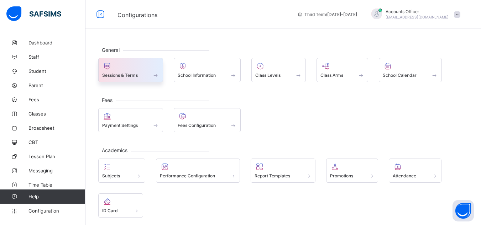
click at [151, 76] on div "Sessions & Terms" at bounding box center [130, 75] width 57 height 6
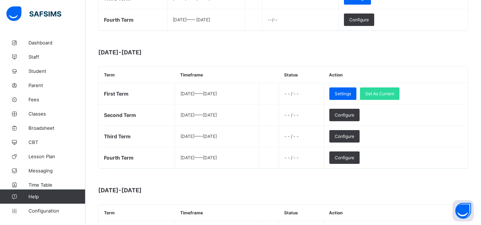
scroll to position [214, 0]
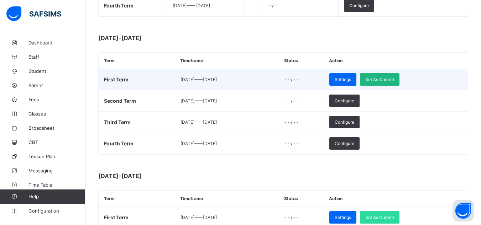
click at [394, 80] on span "Set As Current" at bounding box center [379, 79] width 29 height 5
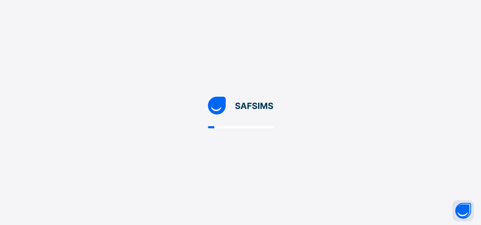
scroll to position [0, 0]
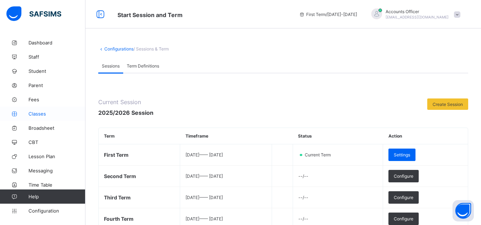
click at [46, 110] on link "Classes" at bounding box center [42, 114] width 85 height 14
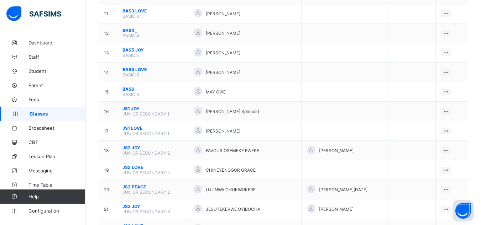
scroll to position [285, 0]
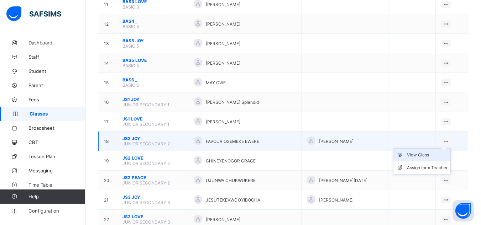
click at [427, 157] on div "View Class" at bounding box center [427, 155] width 41 height 7
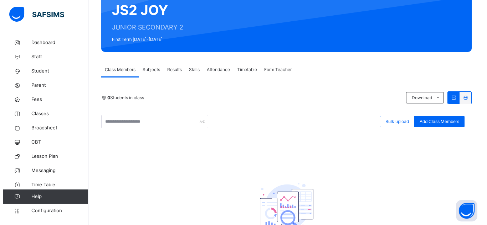
scroll to position [107, 0]
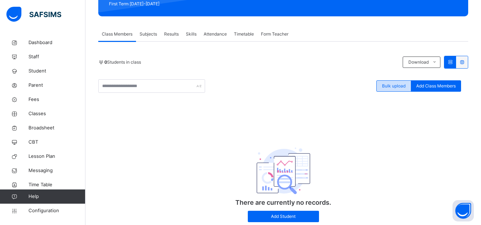
click at [399, 84] on span "Bulk upload" at bounding box center [394, 86] width 24 height 6
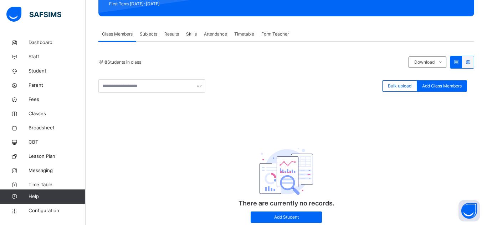
type input "**********"
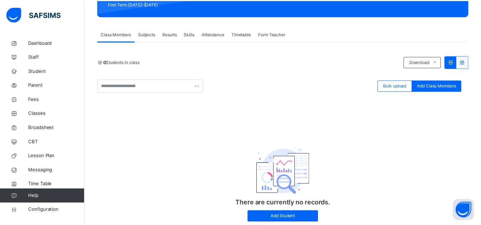
scroll to position [203, 0]
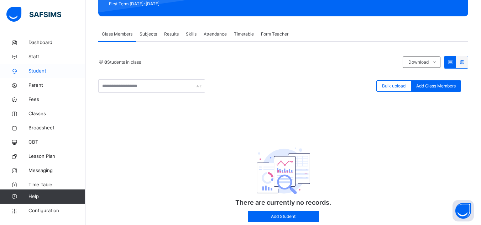
click at [43, 73] on span "Student" at bounding box center [56, 71] width 57 height 7
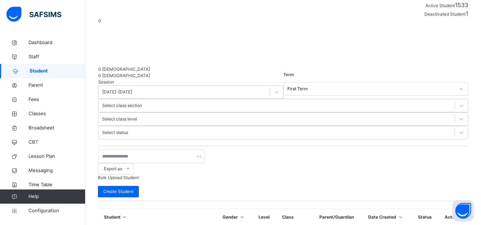
scroll to position [142, 0]
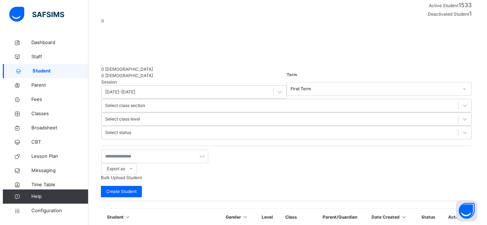
scroll to position [1, 0]
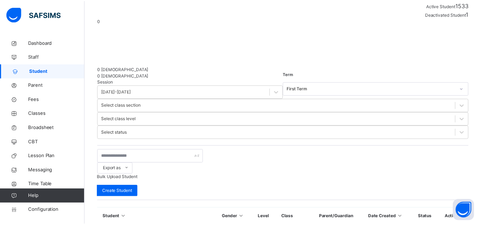
scroll to position [252, 0]
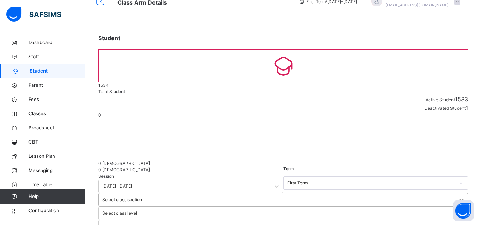
scroll to position [0, 0]
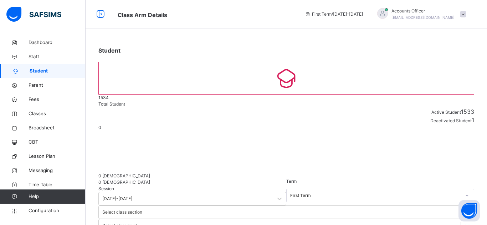
scroll to position [142, 0]
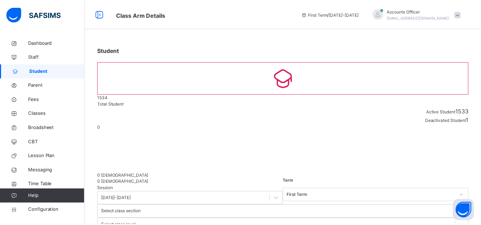
scroll to position [178, 0]
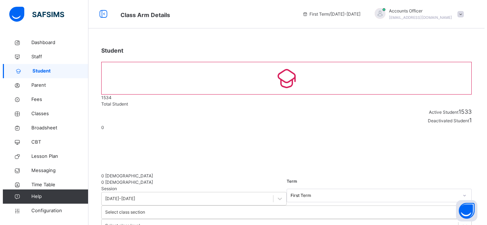
scroll to position [71, 0]
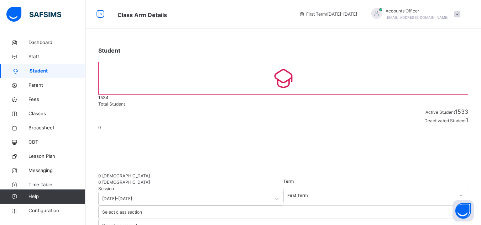
type input "**********"
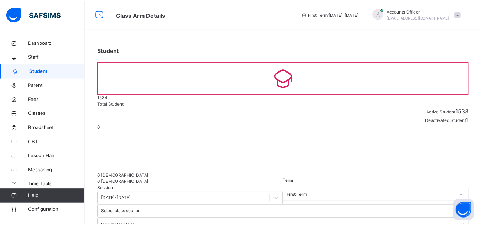
scroll to position [107, 0]
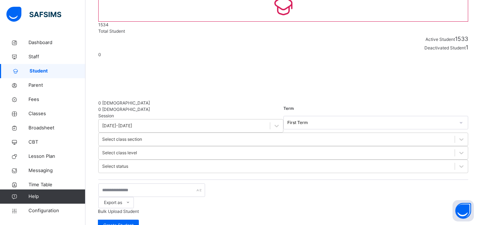
scroll to position [214, 0]
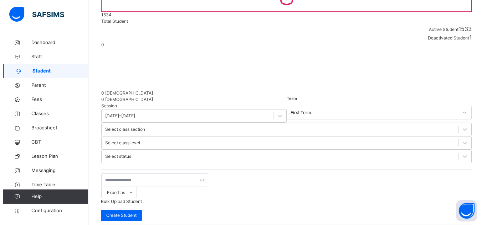
scroll to position [0, 0]
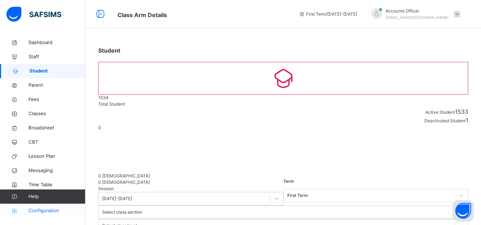
click at [61, 209] on span "Configuration" at bounding box center [56, 211] width 57 height 7
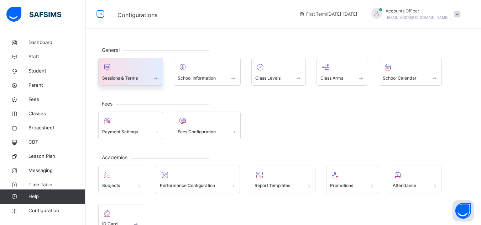
click at [135, 76] on span "Sessions & Terms" at bounding box center [120, 78] width 36 height 6
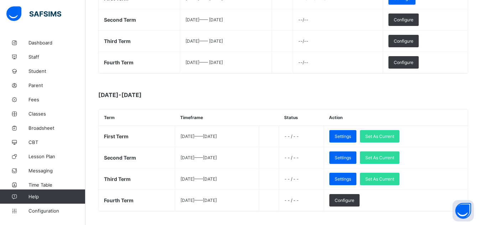
scroll to position [178, 0]
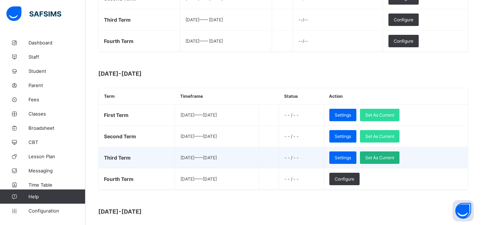
click at [389, 158] on span "Set As Current" at bounding box center [379, 157] width 29 height 5
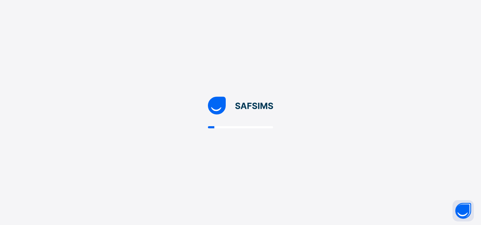
scroll to position [0, 0]
